Goal: Navigation & Orientation: Find specific page/section

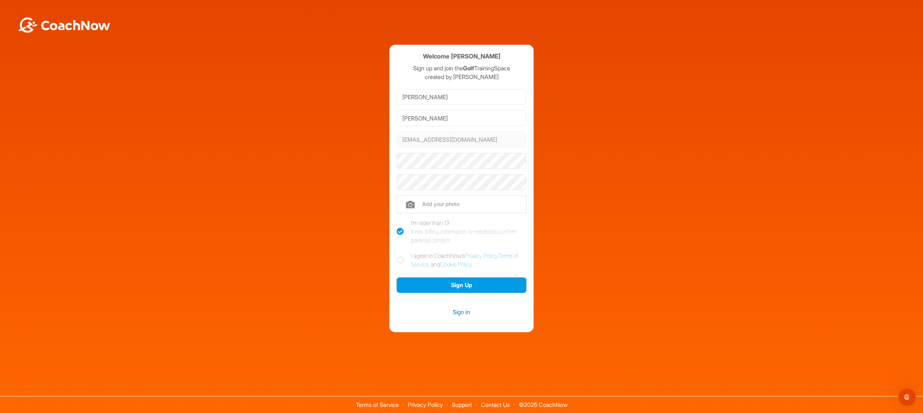
click at [466, 313] on link "Sign In" at bounding box center [462, 311] width 130 height 9
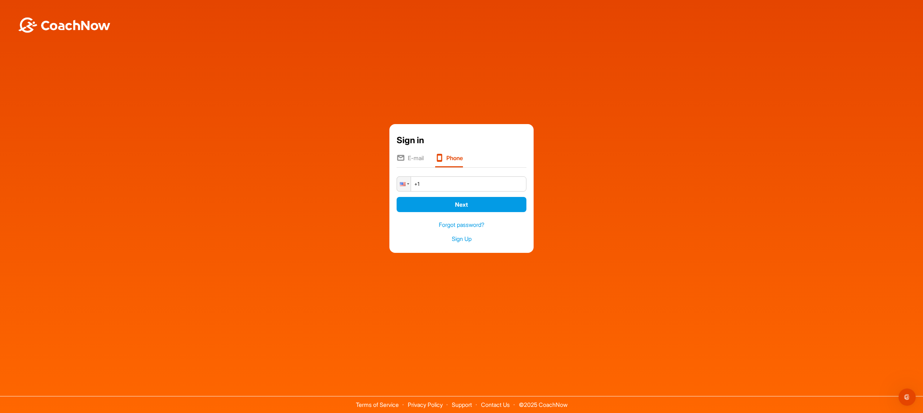
click at [417, 159] on li "E-mail" at bounding box center [410, 161] width 27 height 14
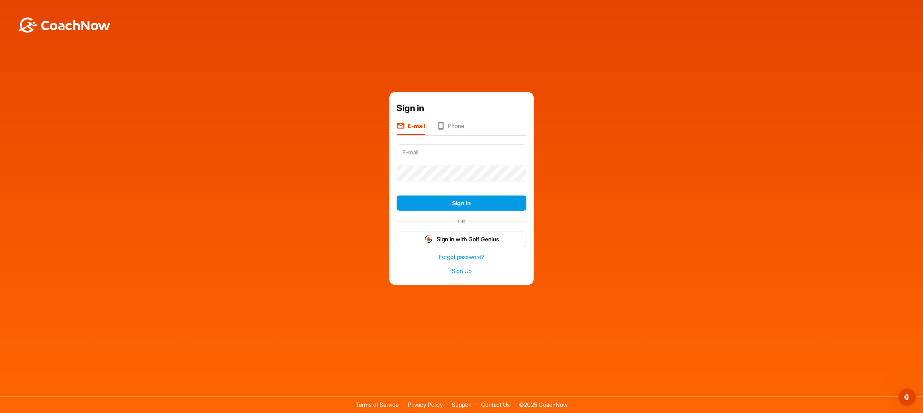
click at [441, 152] on input "text" at bounding box center [462, 152] width 130 height 16
type input "jeffreyguo2007@gmail.com"
click at [456, 205] on button "Sign In" at bounding box center [462, 203] width 130 height 16
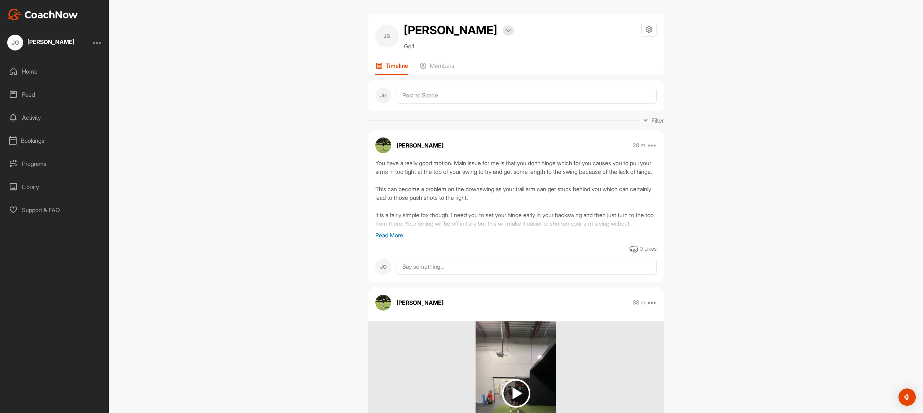
click at [398, 237] on p "Read More" at bounding box center [515, 235] width 281 height 9
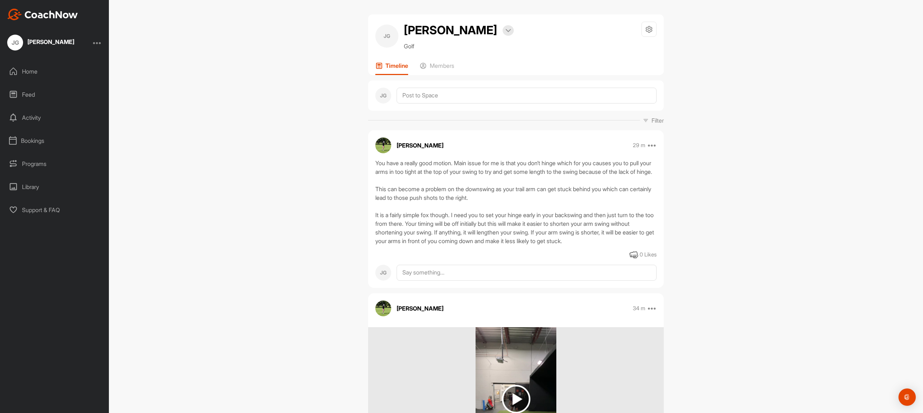
click at [28, 71] on div "Home" at bounding box center [55, 71] width 102 height 18
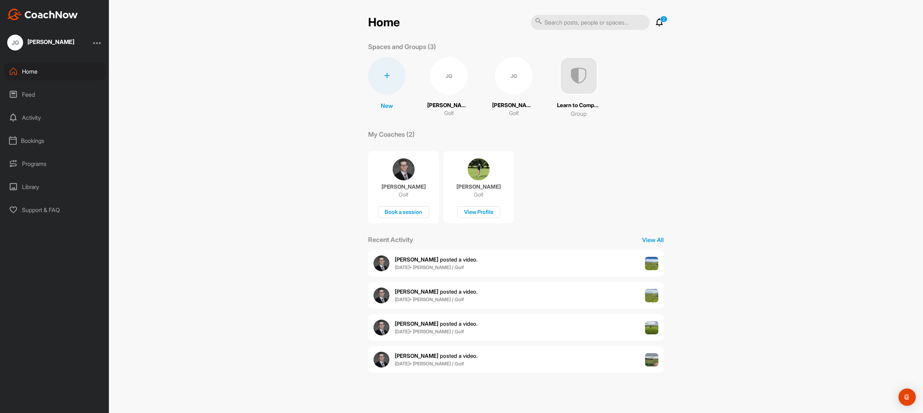
click at [482, 173] on img at bounding box center [479, 169] width 22 height 22
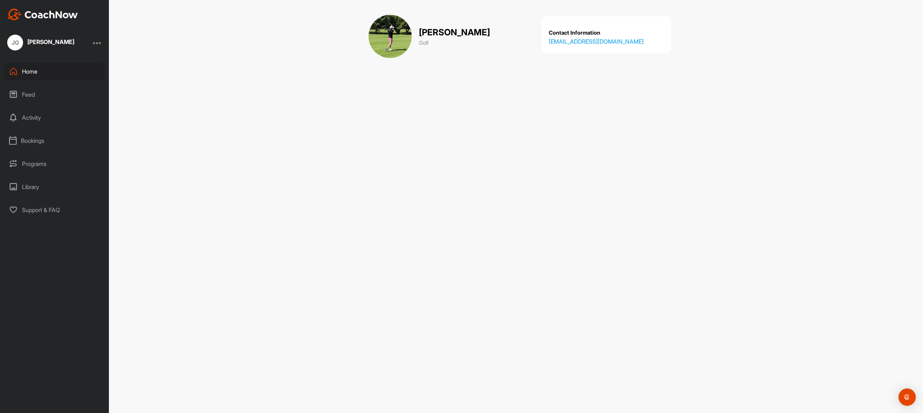
click at [38, 164] on div "Programs" at bounding box center [55, 164] width 102 height 18
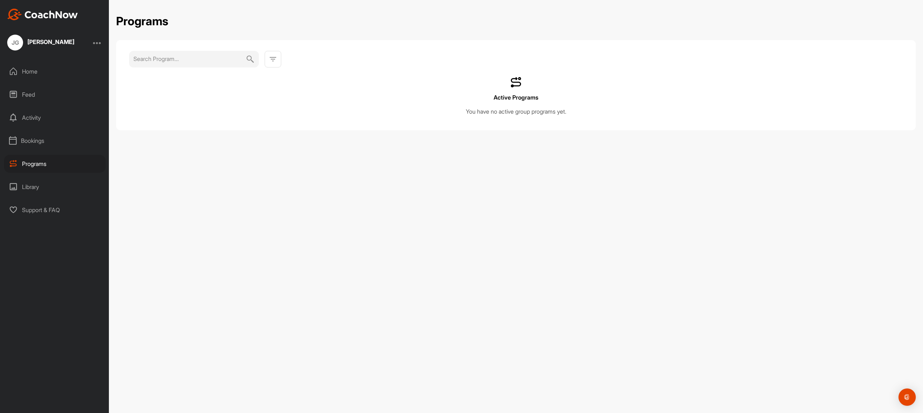
click at [40, 40] on div "Jeffrey Guo" at bounding box center [50, 42] width 47 height 6
click at [27, 74] on div "Home" at bounding box center [55, 71] width 102 height 18
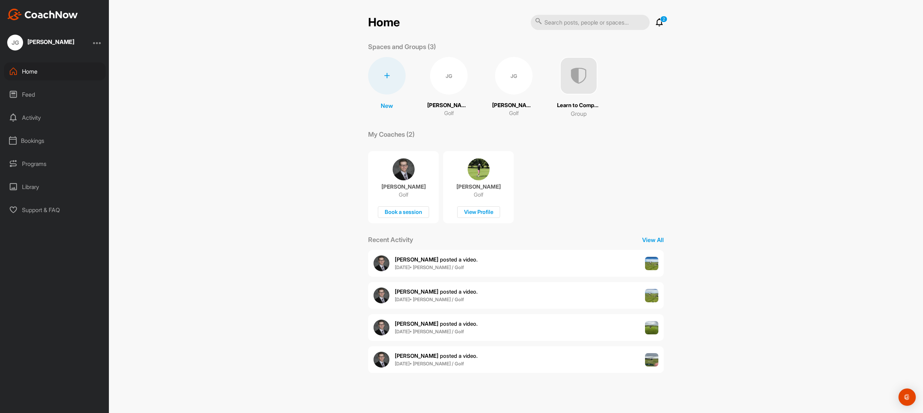
click at [565, 86] on img at bounding box center [579, 76] width 38 height 38
click at [661, 23] on icon at bounding box center [659, 22] width 9 height 9
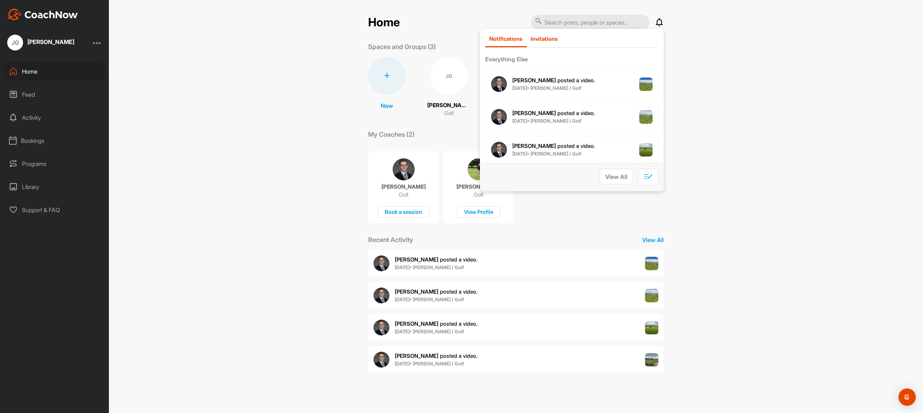
click at [539, 38] on p "Invitations" at bounding box center [544, 38] width 27 height 7
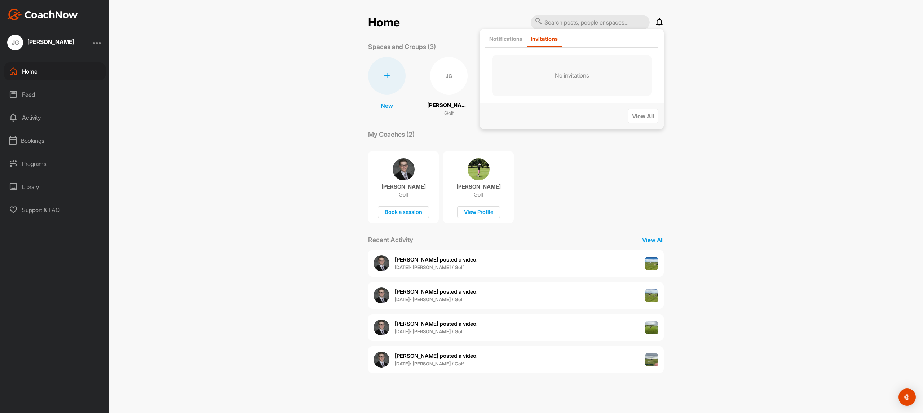
click at [709, 45] on div "Home Notifications Invitations No invitations View All Spaces and Groups (3) Ne…" at bounding box center [516, 206] width 814 height 413
click at [437, 78] on div "JG" at bounding box center [449, 76] width 38 height 38
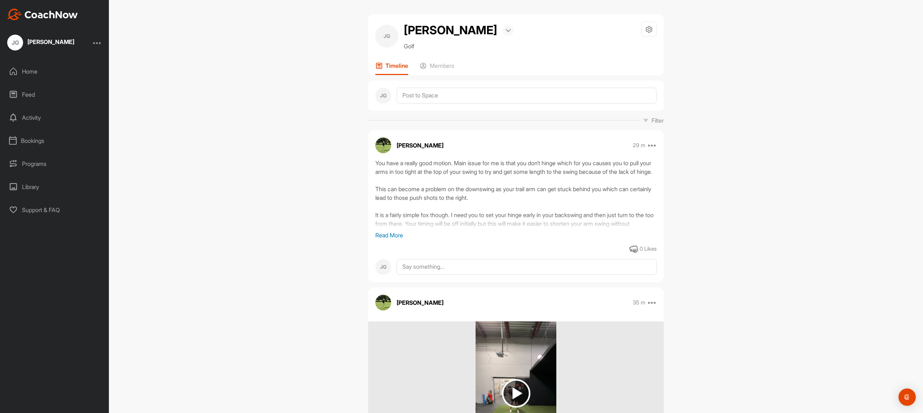
click at [503, 31] on div at bounding box center [508, 30] width 11 height 10
click at [287, 43] on div "JG Jeffrey Guo Bookings Golf Space Settings Your Notifications Leave Space Time…" at bounding box center [516, 206] width 814 height 413
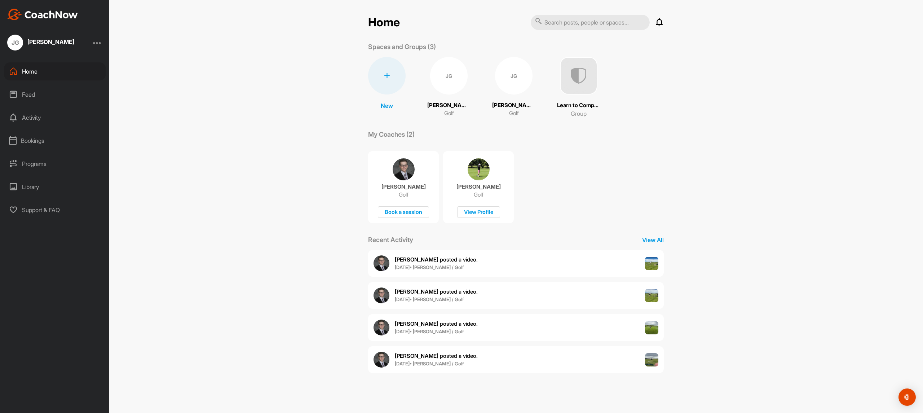
click at [497, 85] on div "JG" at bounding box center [514, 76] width 38 height 38
click at [569, 107] on p "Learn to Compete" at bounding box center [578, 105] width 43 height 8
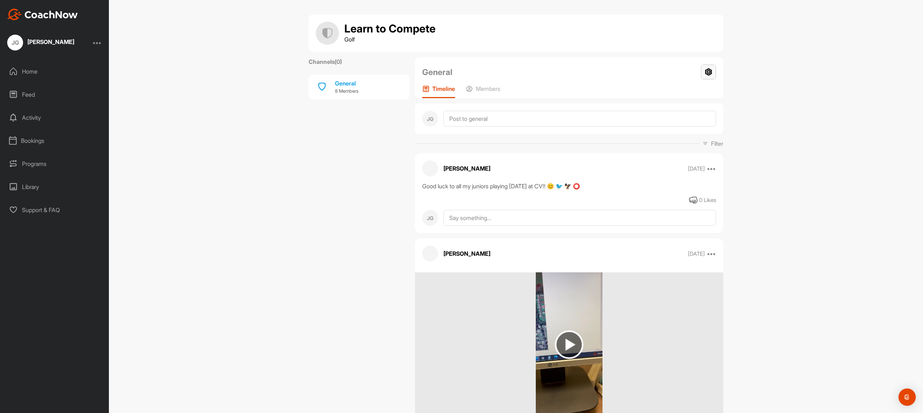
click at [709, 75] on icon at bounding box center [708, 72] width 15 height 15
click at [690, 115] on li "Leave Group" at bounding box center [687, 115] width 59 height 23
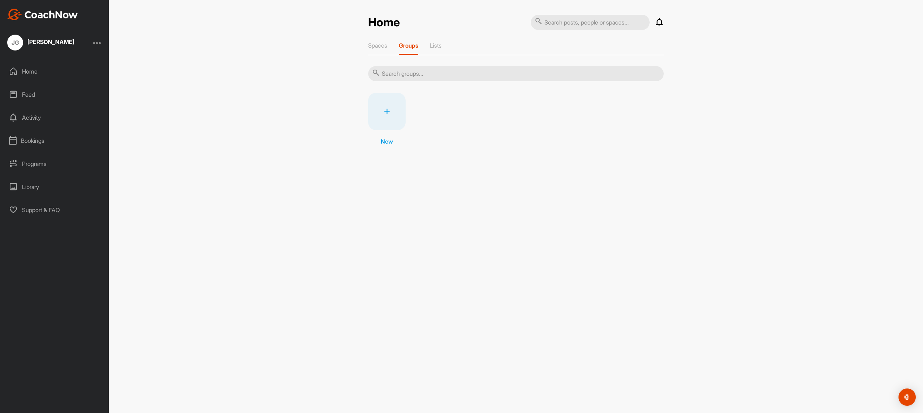
drag, startPoint x: 45, startPoint y: 43, endPoint x: 43, endPoint y: 46, distance: 3.8
click at [44, 44] on div "Jeffrey Guo" at bounding box center [50, 42] width 47 height 6
click at [28, 72] on div "Home" at bounding box center [55, 71] width 102 height 18
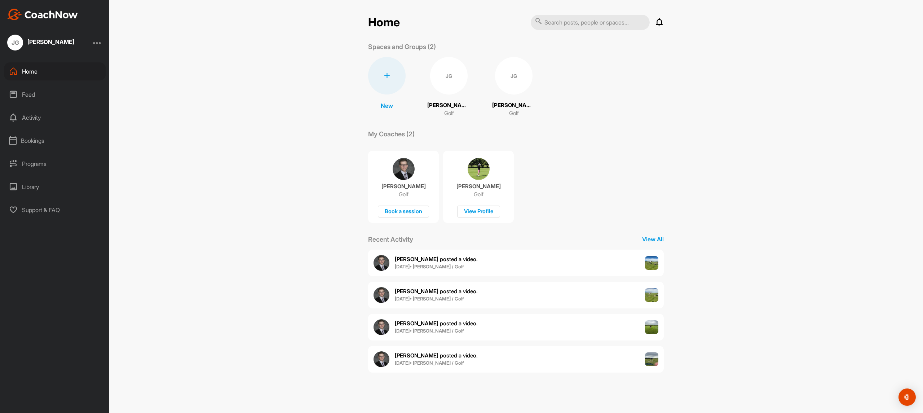
click at [440, 76] on div "JG" at bounding box center [449, 76] width 38 height 38
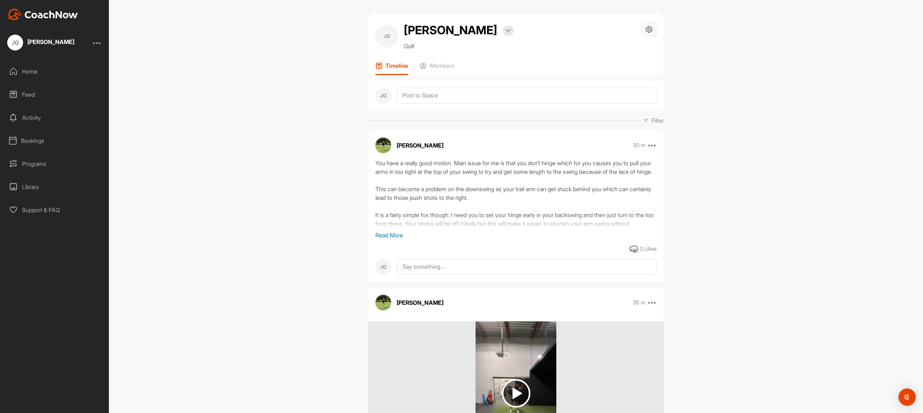
click at [652, 32] on div at bounding box center [648, 29] width 15 height 15
click at [503, 32] on div at bounding box center [508, 30] width 11 height 10
click at [534, 39] on div "JG Jeffrey Guo Bookings Golf Space Settings Your Notifications Leave Space" at bounding box center [515, 36] width 281 height 29
click at [388, 37] on div "JG" at bounding box center [386, 36] width 23 height 23
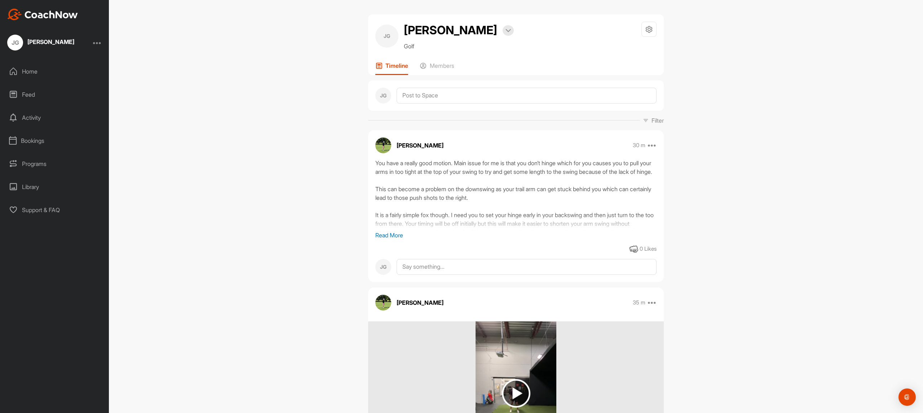
click at [423, 28] on h2 "Jeffrey Guo" at bounding box center [450, 30] width 93 height 17
click at [433, 64] on p "Members" at bounding box center [442, 65] width 25 height 7
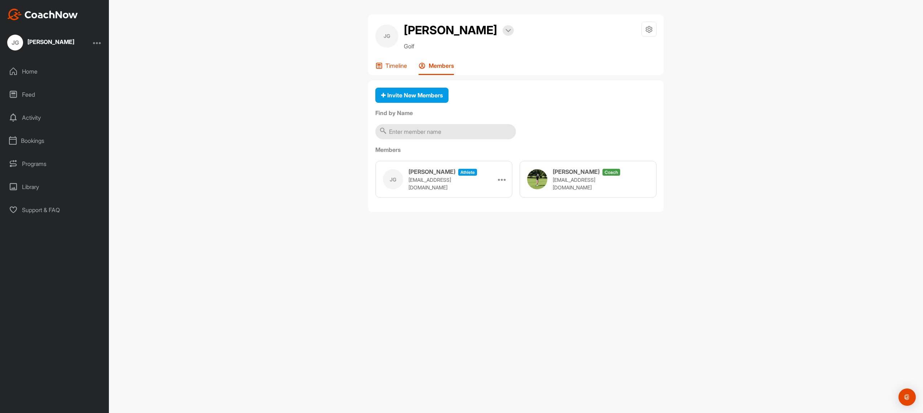
click at [376, 64] on icon at bounding box center [378, 65] width 7 height 7
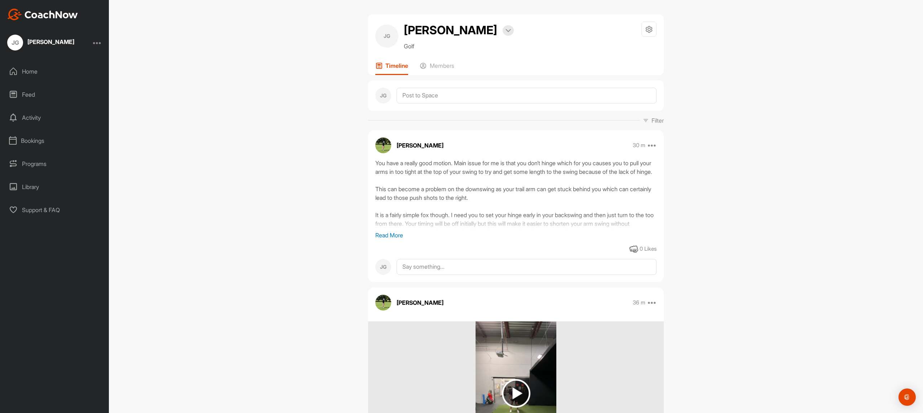
click at [396, 233] on p "Read More" at bounding box center [515, 235] width 281 height 9
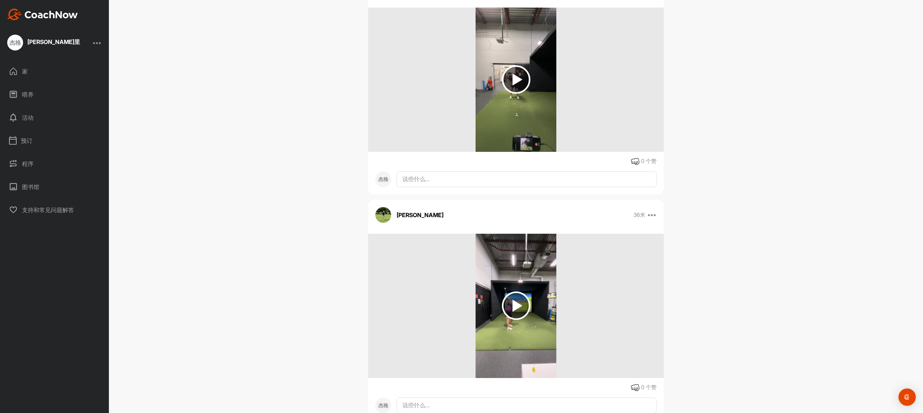
scroll to position [306, 0]
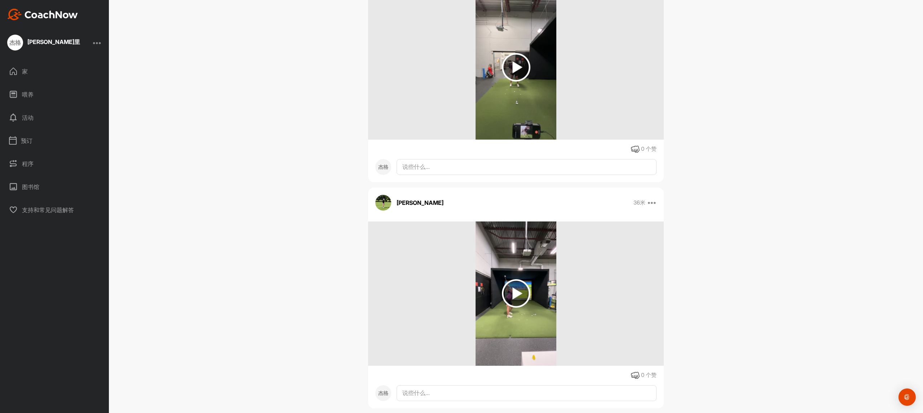
click at [515, 279] on img at bounding box center [516, 293] width 28 height 28
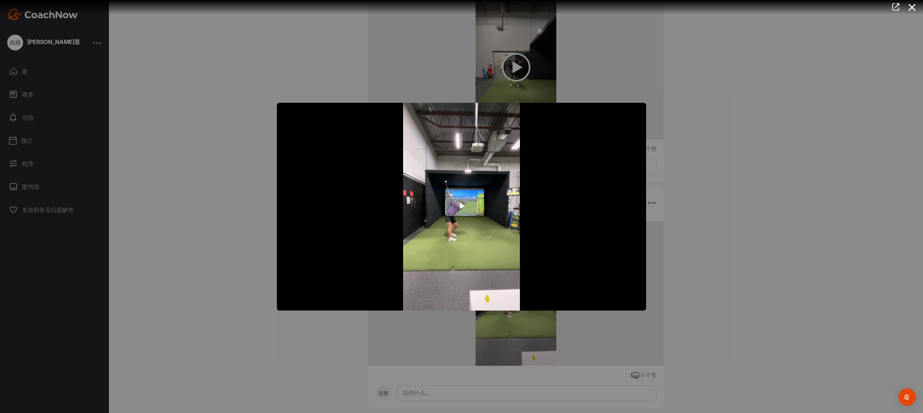
click at [462, 207] on span "Video Player" at bounding box center [462, 207] width 0 height 0
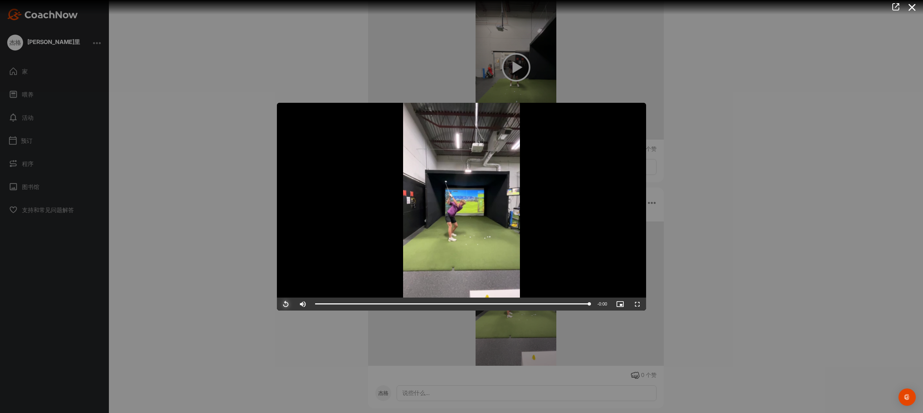
click at [285, 304] on span "Video Player" at bounding box center [285, 304] width 17 height 0
click at [726, 250] on div at bounding box center [461, 206] width 923 height 413
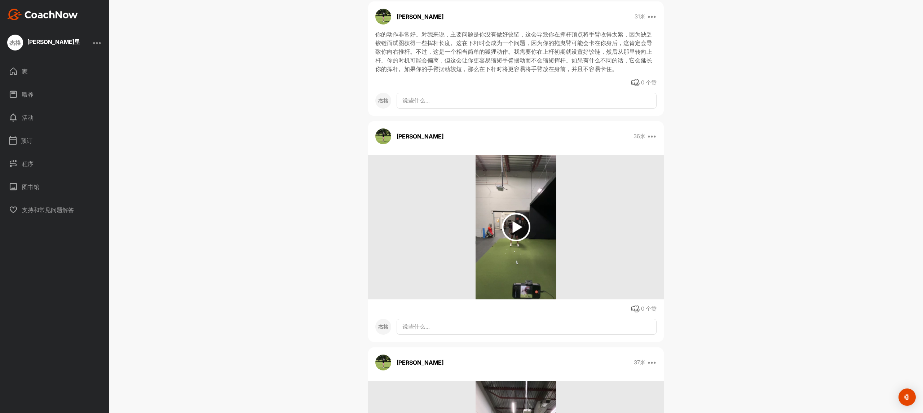
scroll to position [134, 0]
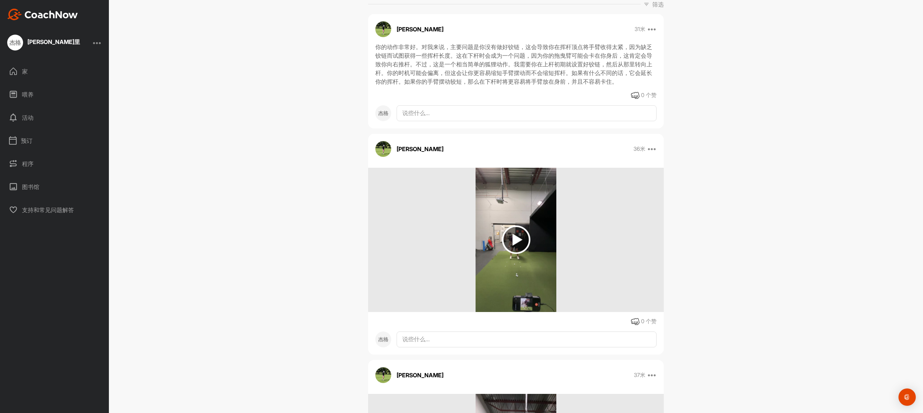
click at [511, 226] on img at bounding box center [516, 239] width 28 height 28
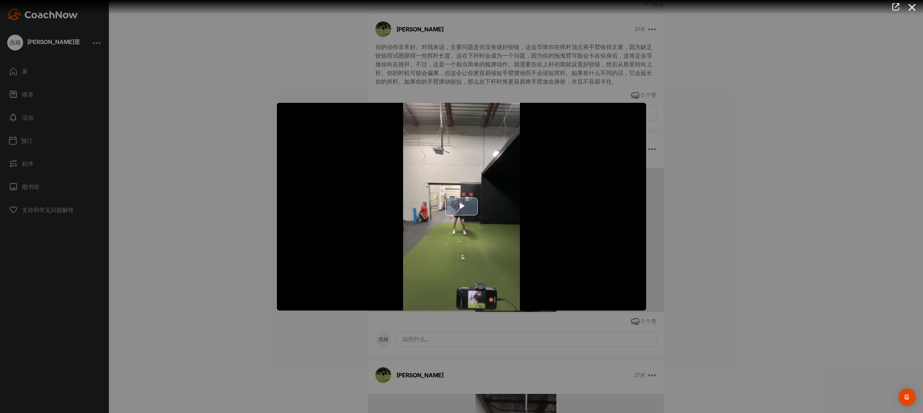
click at [462, 207] on span "Video Player" at bounding box center [462, 207] width 0 height 0
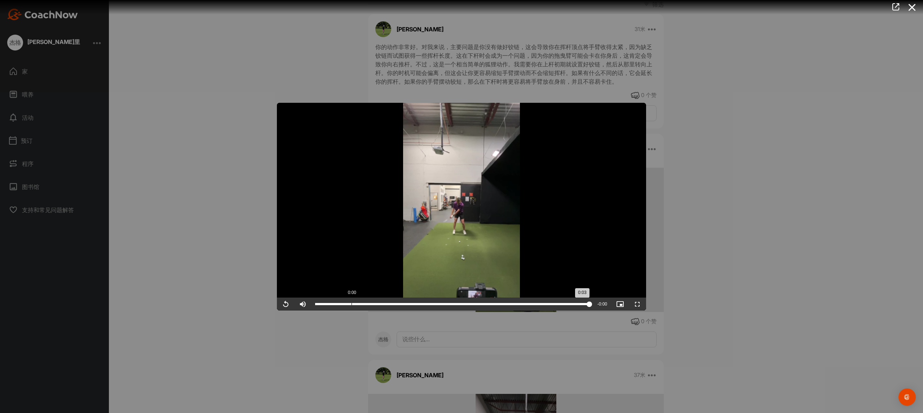
click at [351, 303] on div "Loaded : 100.00% 0:00 0:03" at bounding box center [452, 304] width 274 height 2
drag, startPoint x: 352, startPoint y: 303, endPoint x: 513, endPoint y: 304, distance: 161.5
click at [512, 304] on div "0:02" at bounding box center [413, 304] width 197 height 2
click at [812, 206] on div at bounding box center [461, 206] width 923 height 413
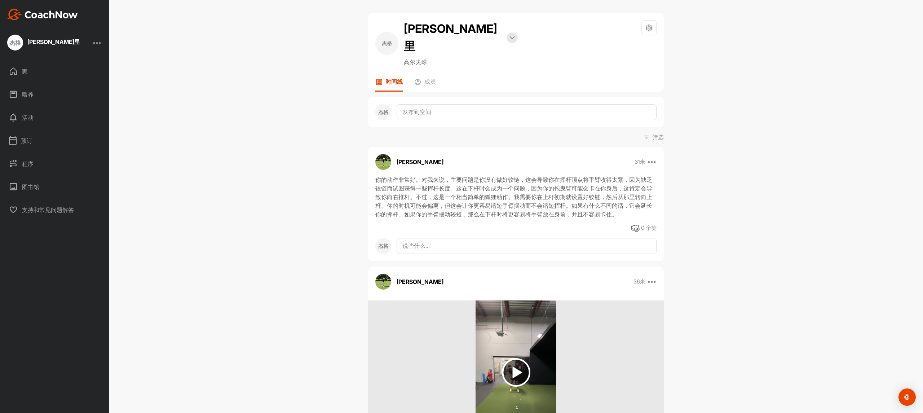
scroll to position [0, 0]
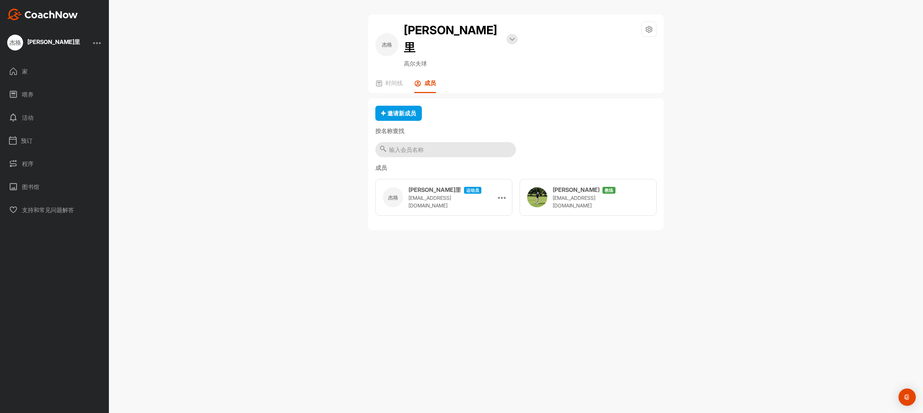
click at [41, 40] on font "郭杰弗里" at bounding box center [53, 41] width 53 height 7
click at [29, 69] on div "家" at bounding box center [55, 71] width 102 height 18
